Goal: Obtain resource: Obtain resource

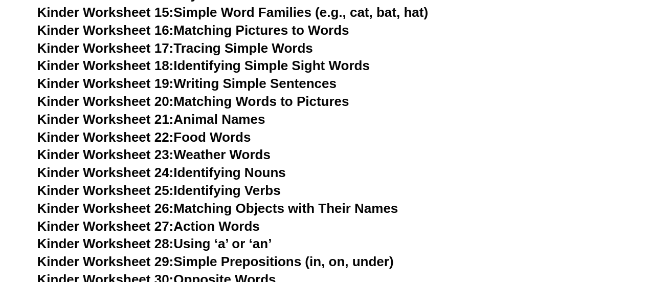
scroll to position [665, 0]
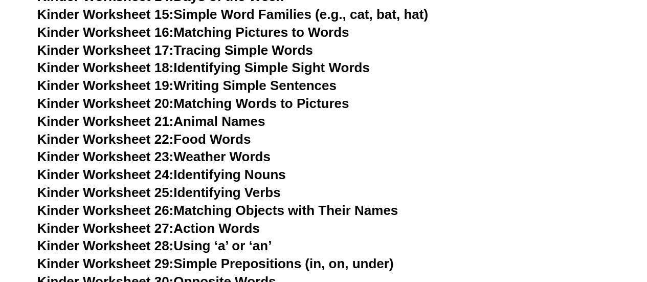
click at [311, 86] on link "Kinder Worksheet 19: Writing Simple Sentences" at bounding box center [186, 85] width 299 height 15
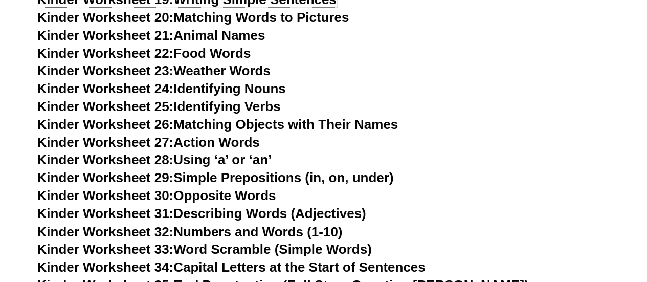
scroll to position [767, 0]
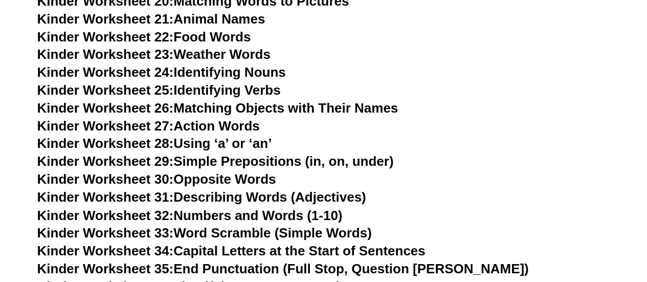
click at [263, 70] on link "Kinder Worksheet 24: Identifying Nouns" at bounding box center [161, 71] width 249 height 15
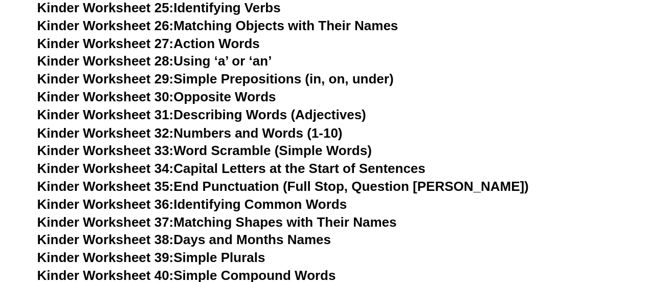
scroll to position [869, 0]
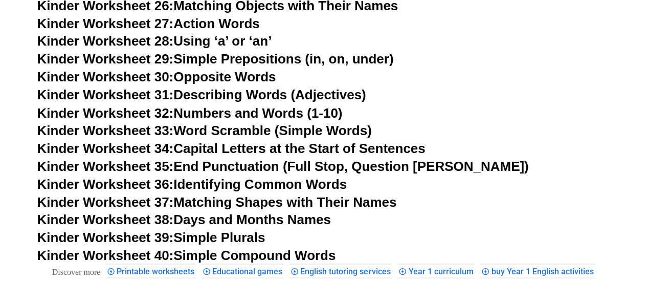
click at [269, 96] on link "Kinder Worksheet 31: Describing Words (Adjectives)" at bounding box center [201, 94] width 329 height 15
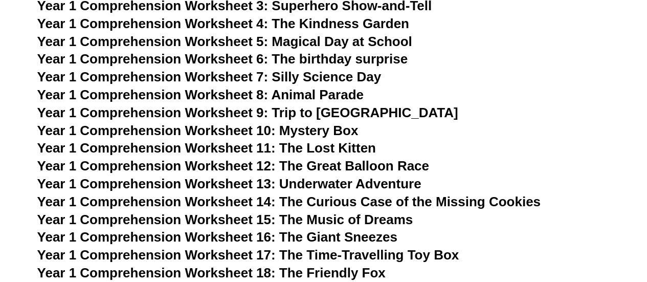
scroll to position [1279, 0]
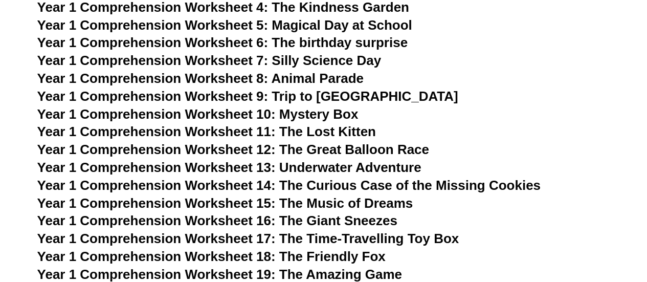
click at [352, 86] on span "Year 1 Comprehension Worksheet 8: Animal Parade" at bounding box center [200, 78] width 326 height 15
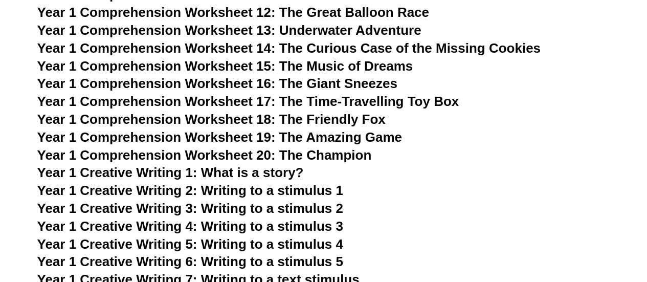
scroll to position [1432, 0]
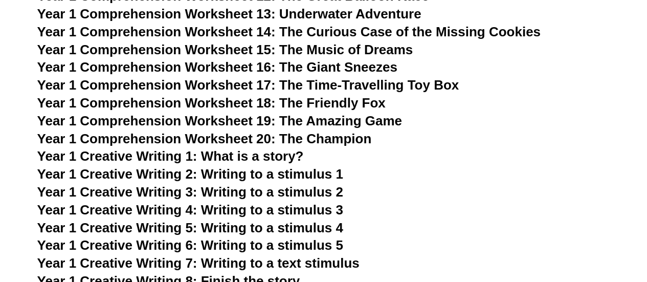
click at [335, 182] on span "Year 1 Creative Writing 2: Writing to a stimulus 1" at bounding box center [190, 173] width 306 height 15
click at [367, 110] on span "Year 1 Comprehension Worksheet 18: The Friendly Fox" at bounding box center [211, 102] width 348 height 15
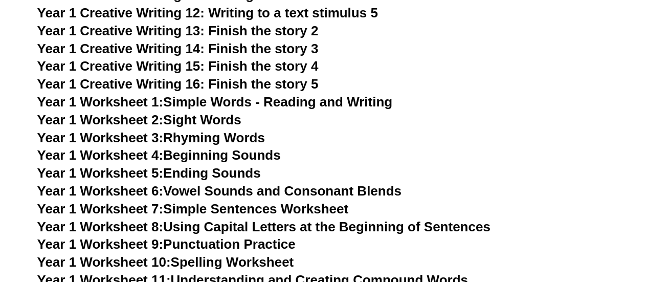
scroll to position [1841, 0]
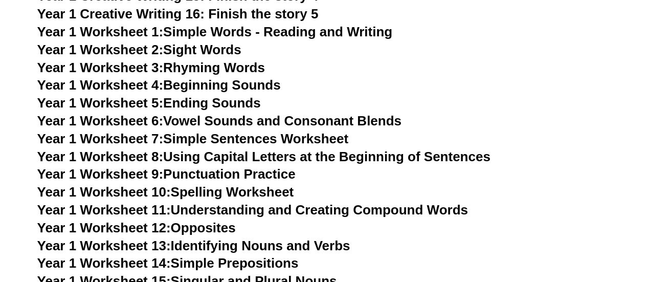
click at [311, 39] on link "Year 1 Worksheet 1: Simple Words - Reading and Writing" at bounding box center [214, 31] width 355 height 15
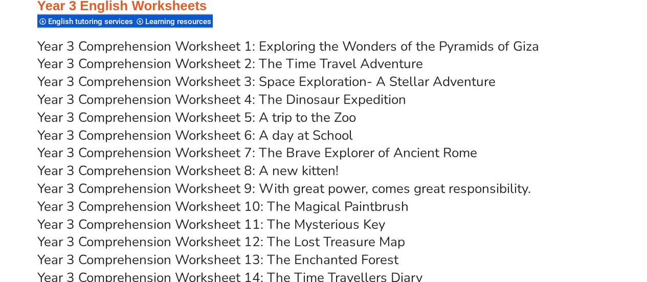
scroll to position [3069, 0]
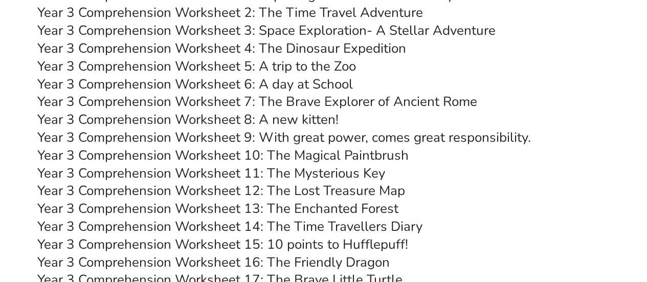
click at [324, 93] on link "Year 3 Comprehension Worksheet 6: A day at School" at bounding box center [195, 84] width 316 height 18
click at [319, 128] on link "Year 3 Comprehension Worksheet 8: A new kitten!" at bounding box center [187, 119] width 301 height 18
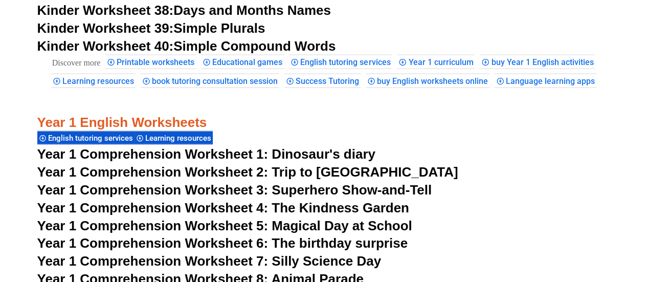
scroll to position [1074, 0]
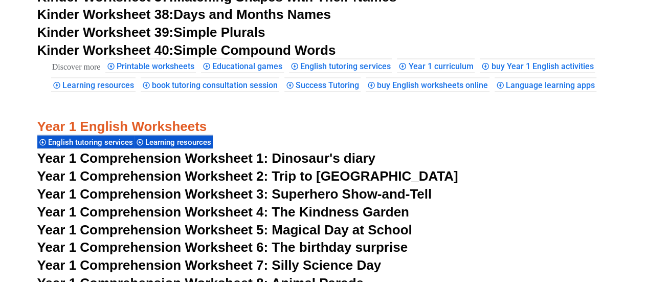
click at [320, 166] on span "Year 1 Comprehension Worksheet 1: Dinosaur's diary" at bounding box center [206, 157] width 338 height 15
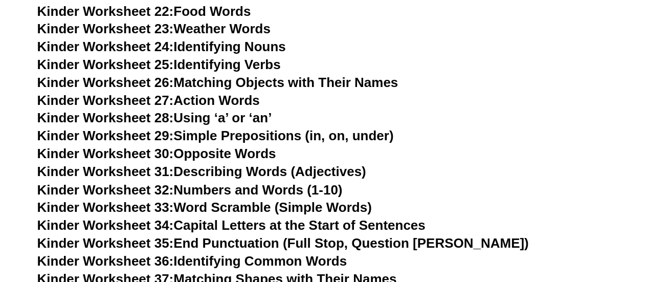
scroll to position [767, 0]
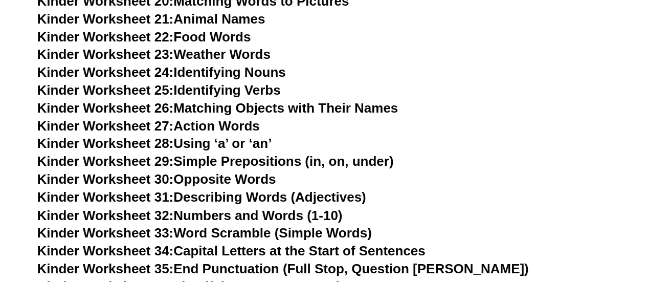
click at [245, 145] on link "Kinder Worksheet 28: Using ‘a’ or ‘an’" at bounding box center [154, 143] width 235 height 15
